Goal: Navigation & Orientation: Find specific page/section

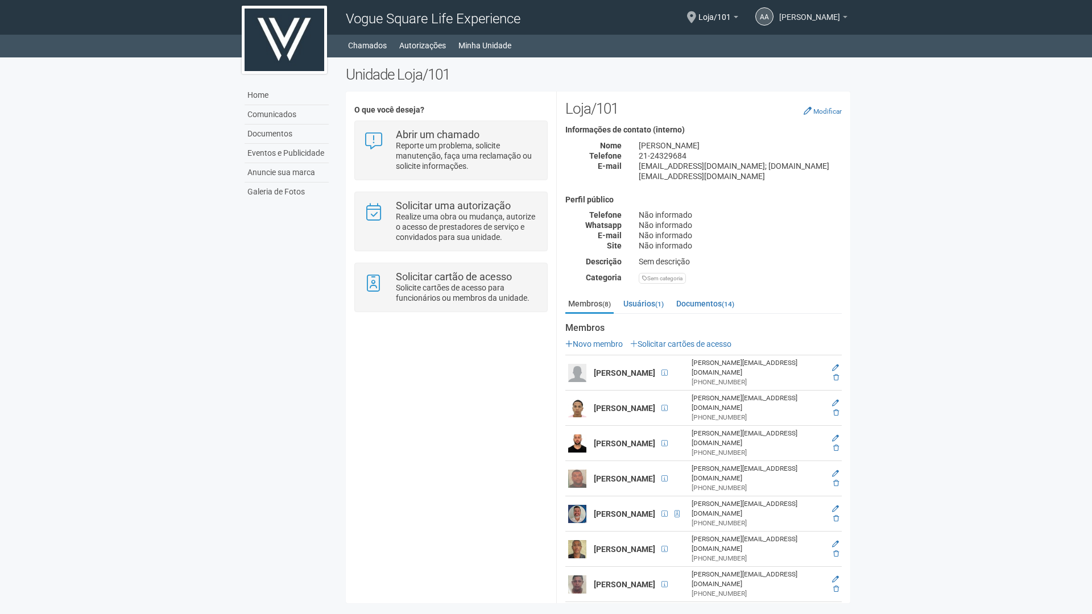
click at [835, 18] on span "[PERSON_NAME]" at bounding box center [809, 12] width 61 height 20
click at [652, 39] on ul "Home Home Comunicados Documentos Eventos e Publicidade Anuncie sua marca Galeri…" at bounding box center [598, 46] width 503 height 16
click at [497, 40] on link "Minha Unidade" at bounding box center [484, 46] width 53 height 16
click at [277, 132] on link "Documentos" at bounding box center [286, 134] width 84 height 19
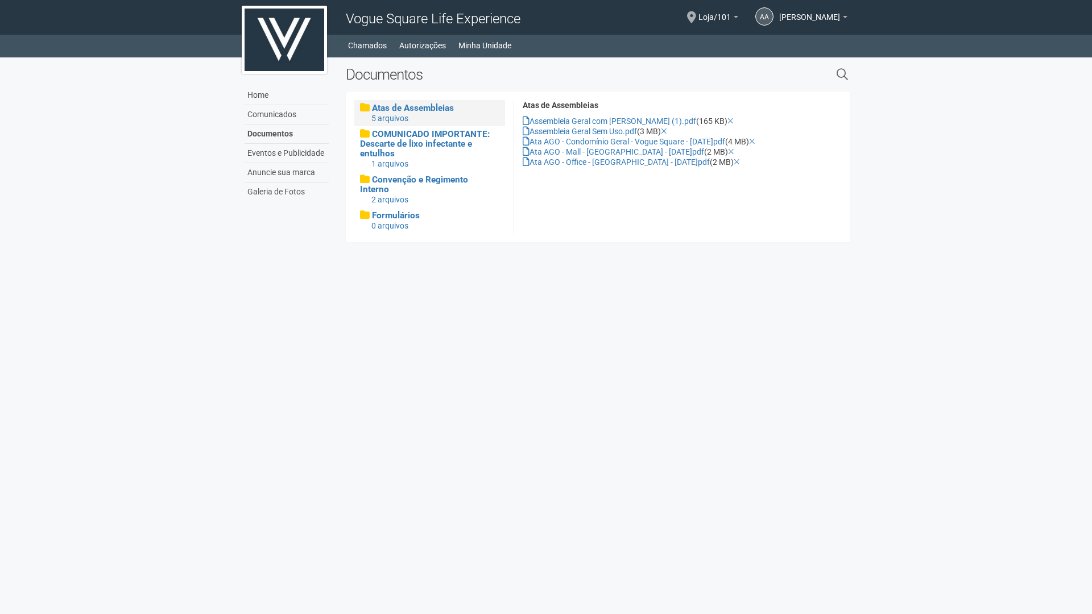
click at [258, 321] on body "Aguarde... Vogue Square Life Experience AA Antonio Adolpho Souza Antonio Adolph…" at bounding box center [546, 307] width 1092 height 614
click at [490, 45] on link "Minha Unidade" at bounding box center [484, 46] width 53 height 16
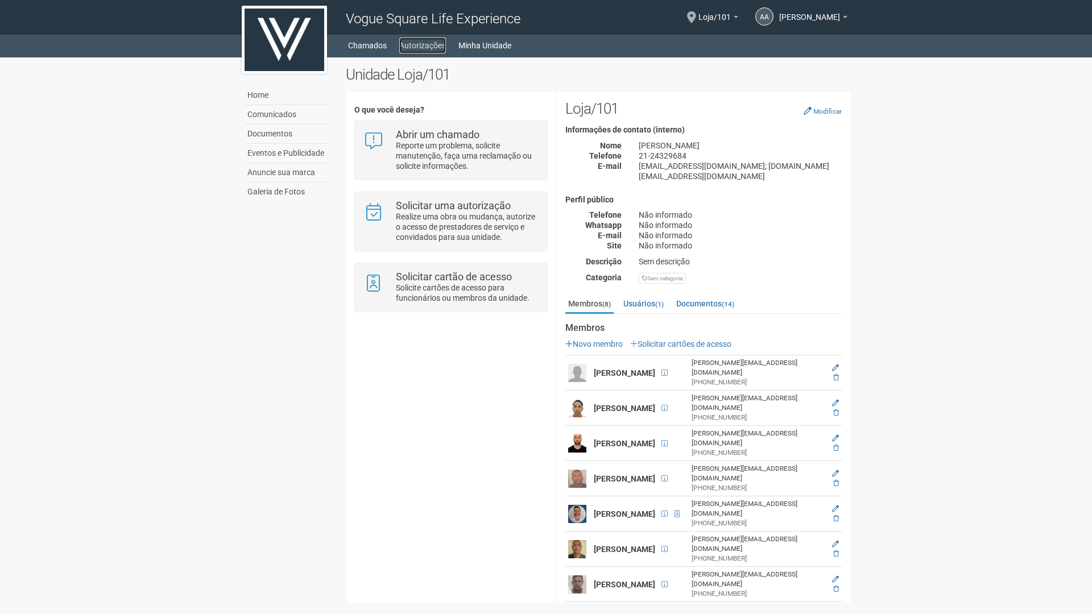
click at [430, 43] on link "Autorizações" at bounding box center [422, 46] width 47 height 16
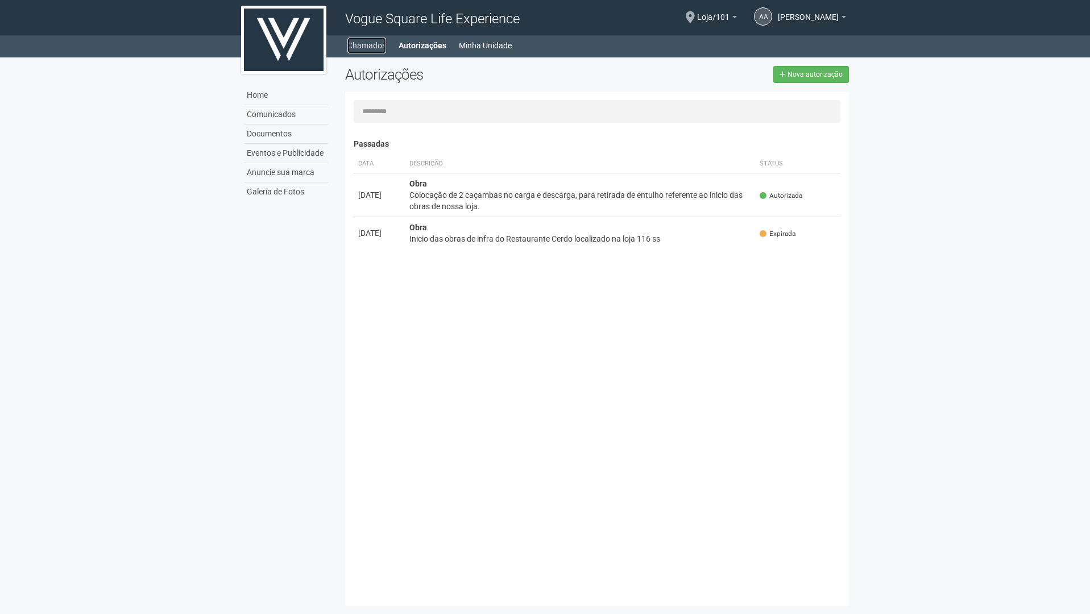
click at [364, 48] on link "Chamados" at bounding box center [366, 46] width 39 height 16
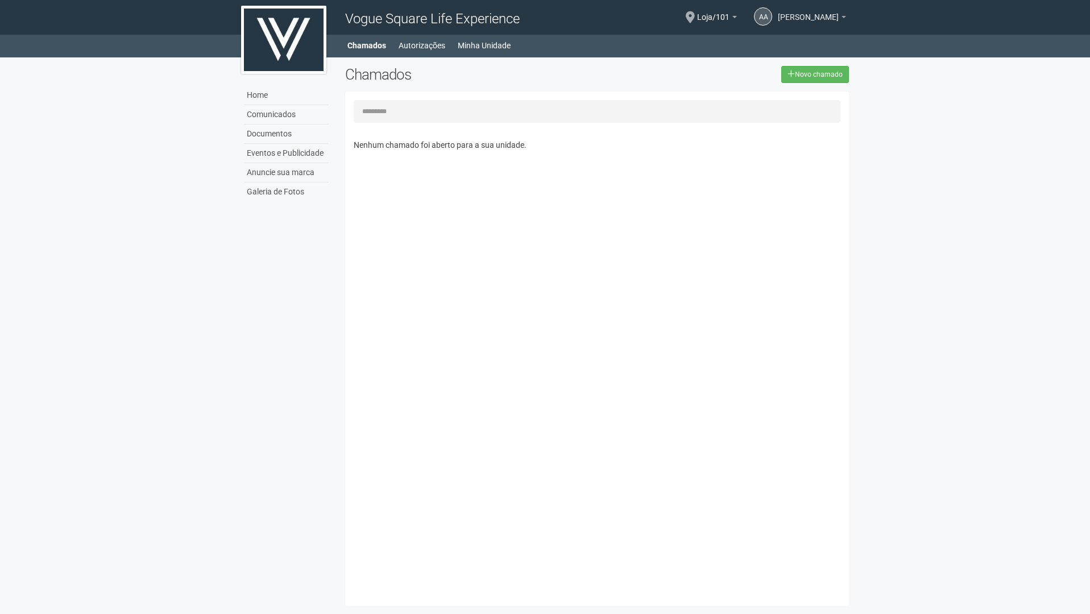
click at [793, 14] on span "[PERSON_NAME]" at bounding box center [808, 12] width 61 height 20
click at [679, 46] on ul "Home Home Comunicados Documentos Eventos e Publicidade Anuncie sua marca Galeri…" at bounding box center [597, 46] width 503 height 16
click at [737, 18] on div "AA Antonio Adolpho Souza Antonio Adolpho Souza antonio.adolpho@jappadaquitanda.…" at bounding box center [791, 18] width 109 height 33
click at [732, 18] on b at bounding box center [734, 17] width 5 height 2
click at [916, 190] on body "Aguarde... Vogue Square Life Experience AA Antonio Adolpho Souza Antonio Adolph…" at bounding box center [545, 307] width 1090 height 614
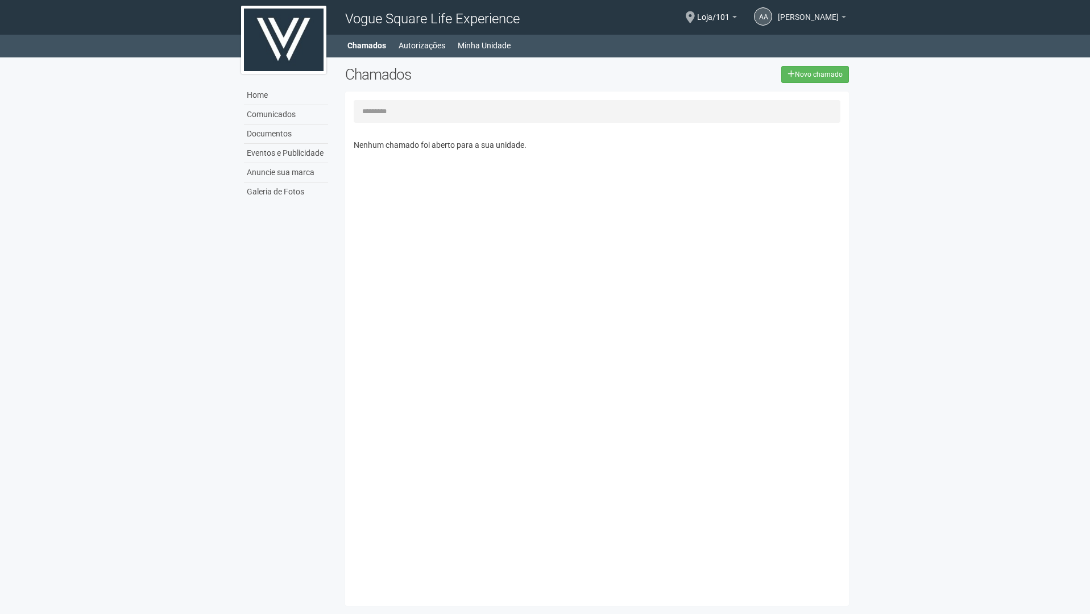
click at [834, 17] on span "[PERSON_NAME]" at bounding box center [808, 12] width 61 height 20
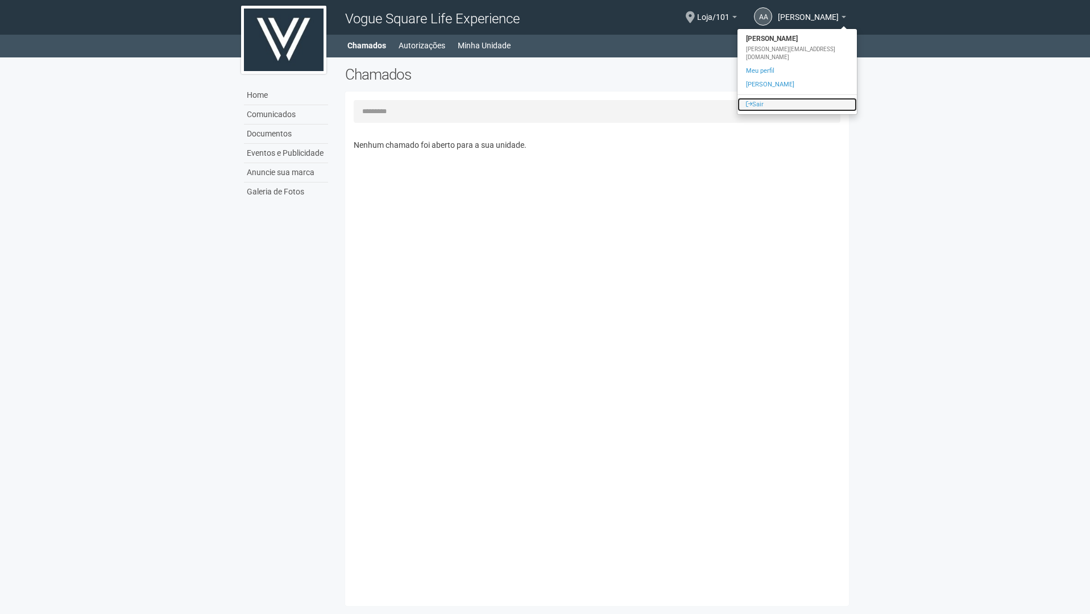
click at [747, 101] on icon at bounding box center [749, 104] width 6 height 6
